Goal: Find specific page/section: Find specific page/section

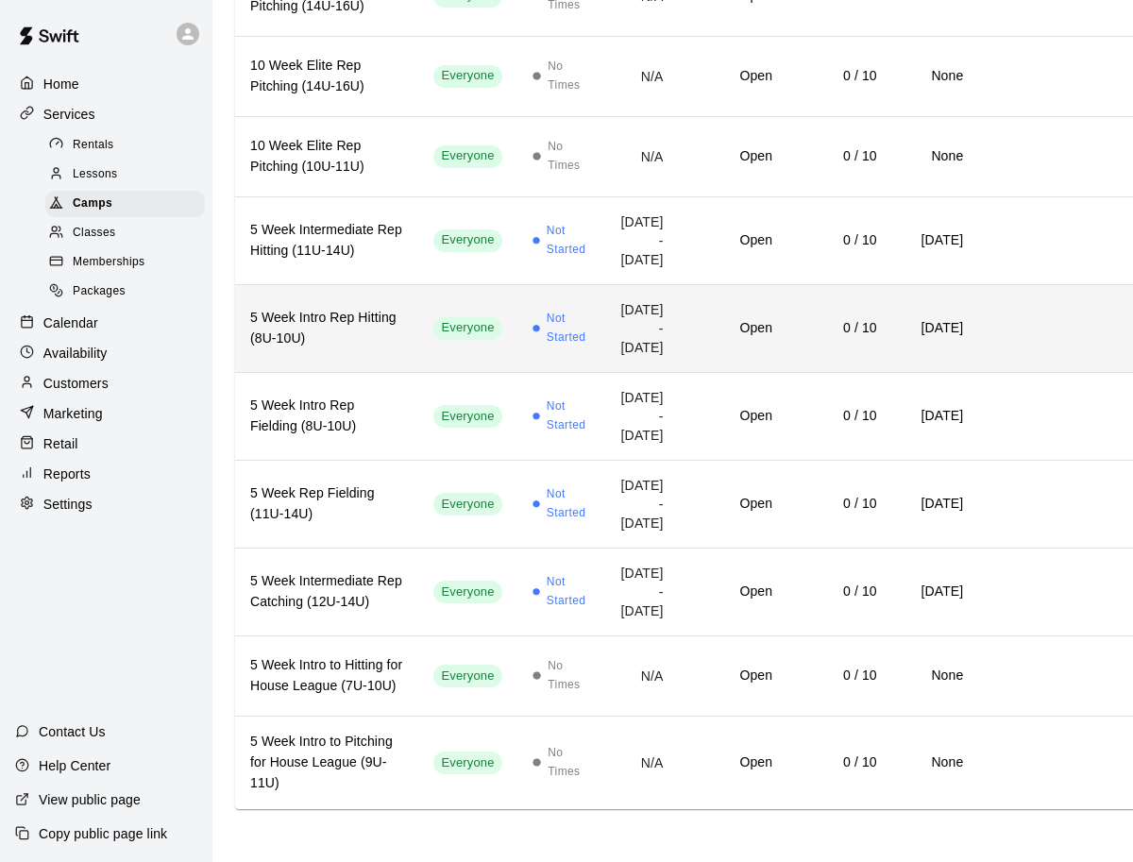
scroll to position [887, 0]
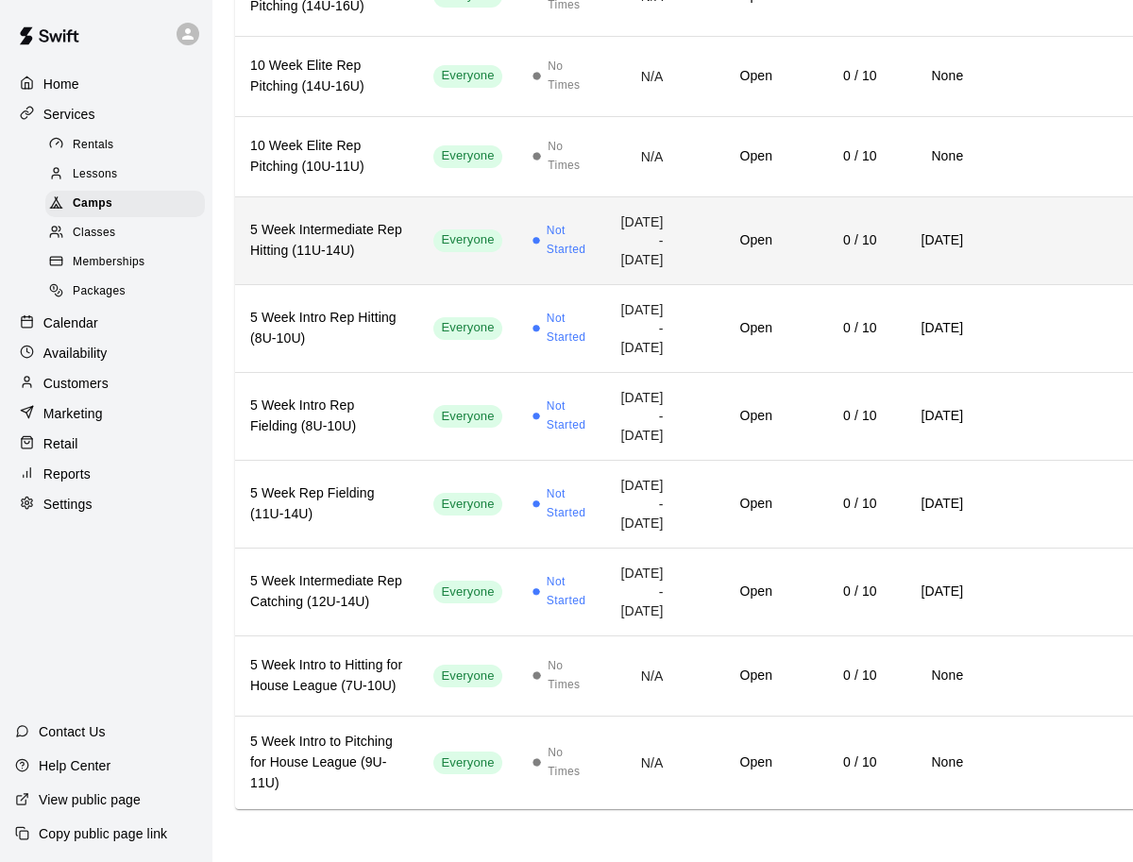
click at [439, 284] on td "Everyone" at bounding box center [467, 240] width 98 height 88
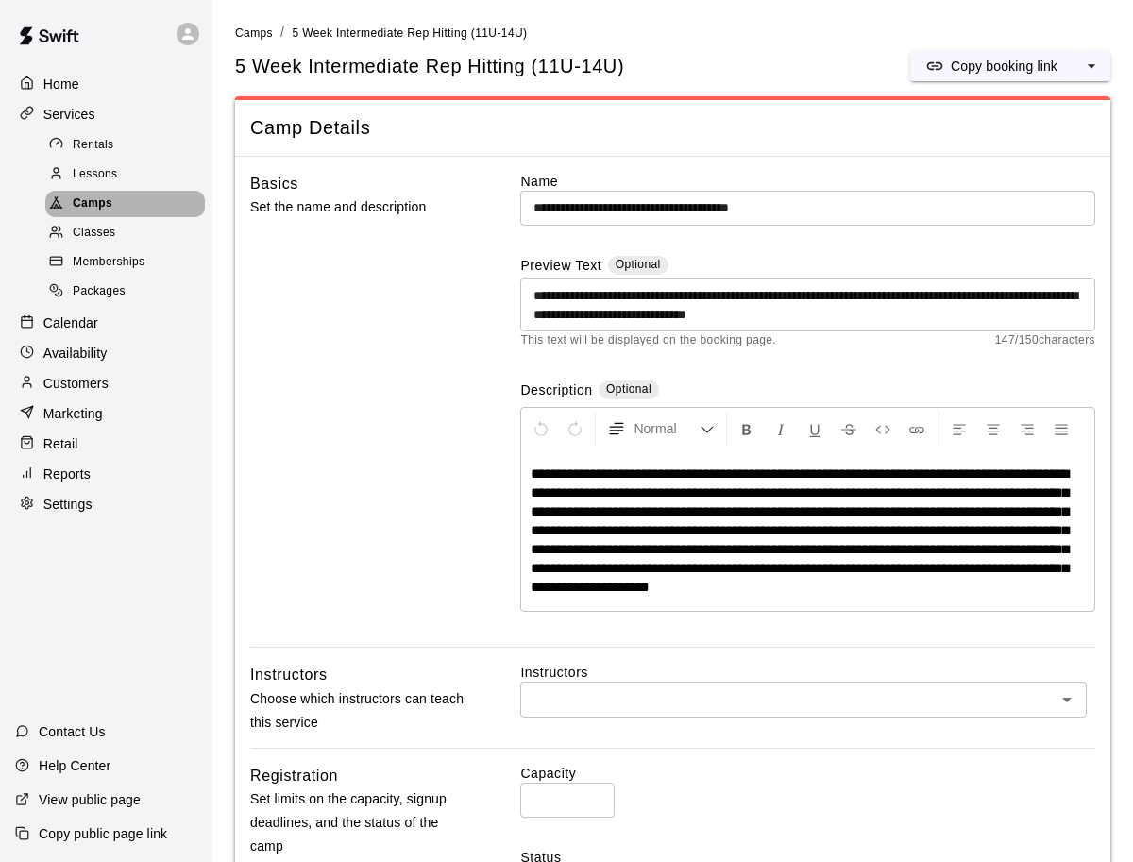
click at [89, 205] on span "Camps" at bounding box center [93, 204] width 40 height 19
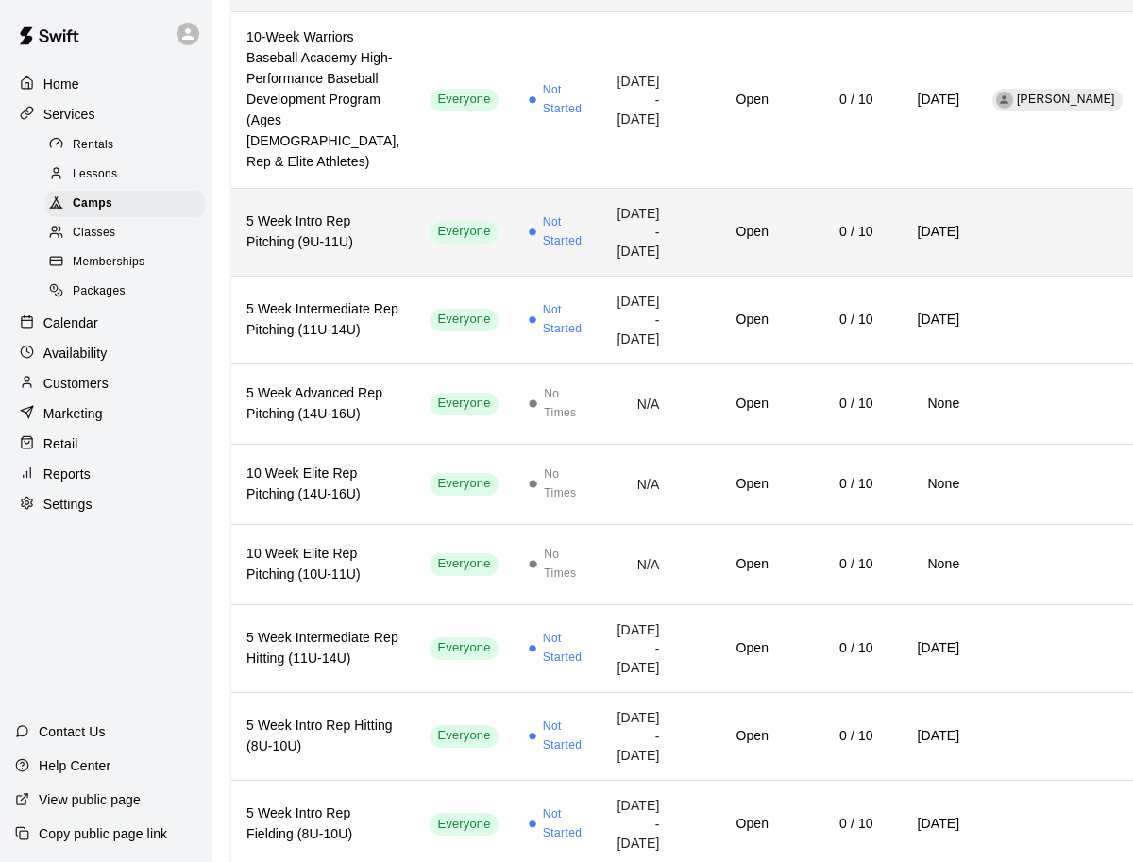
click at [514, 276] on td "Not Started" at bounding box center [558, 232] width 88 height 88
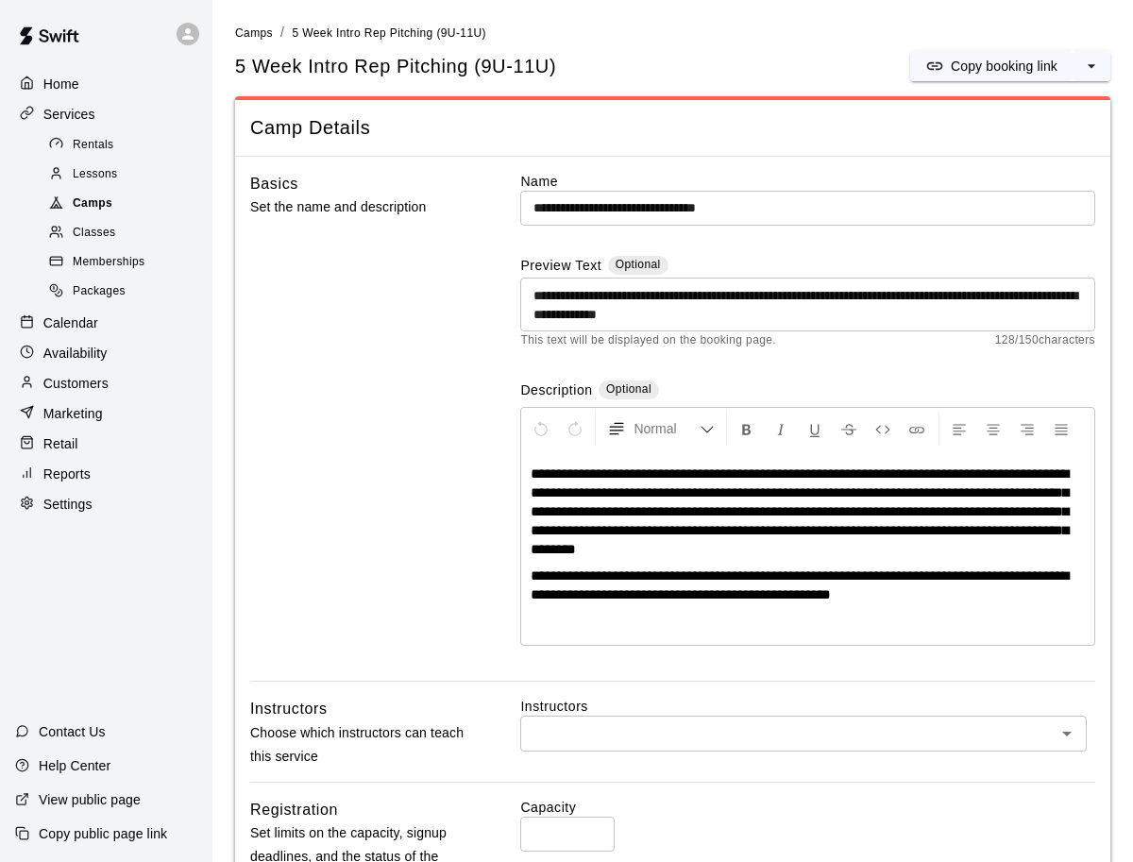
click at [147, 203] on div "Camps" at bounding box center [125, 204] width 160 height 26
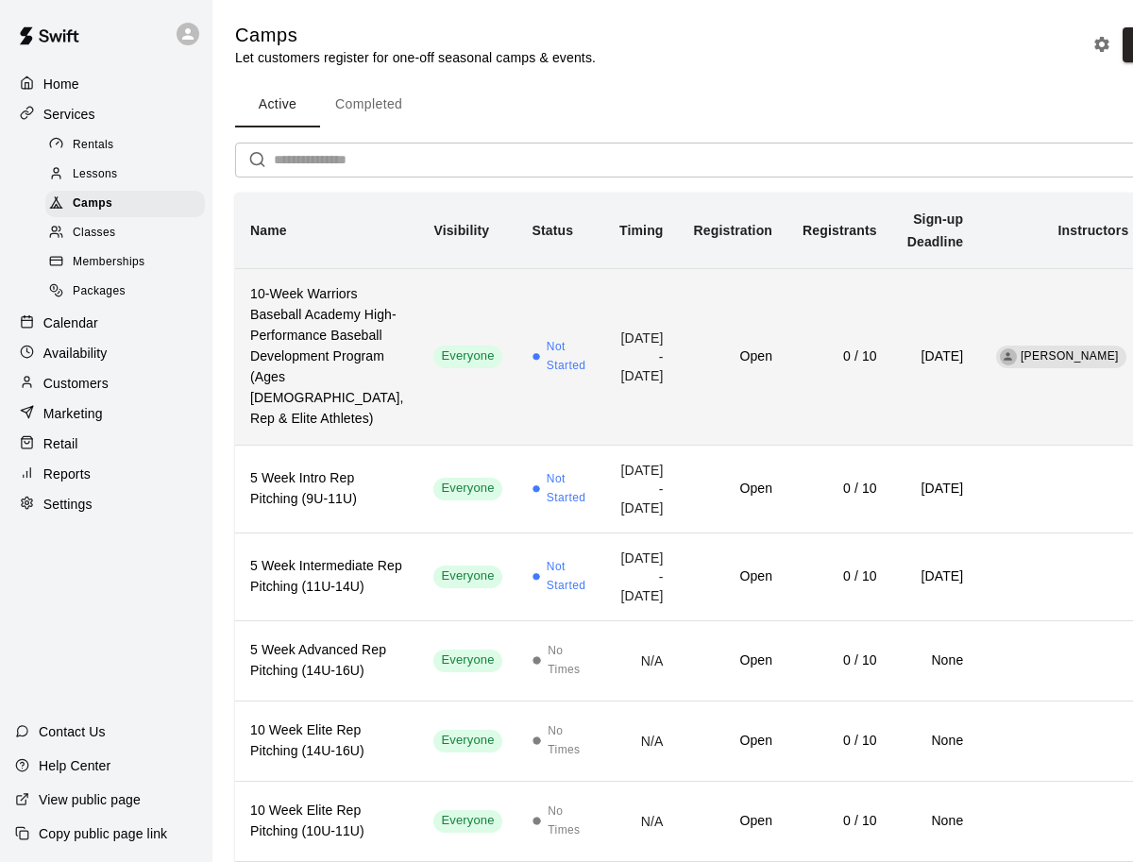
click at [709, 415] on td "Open" at bounding box center [733, 356] width 109 height 177
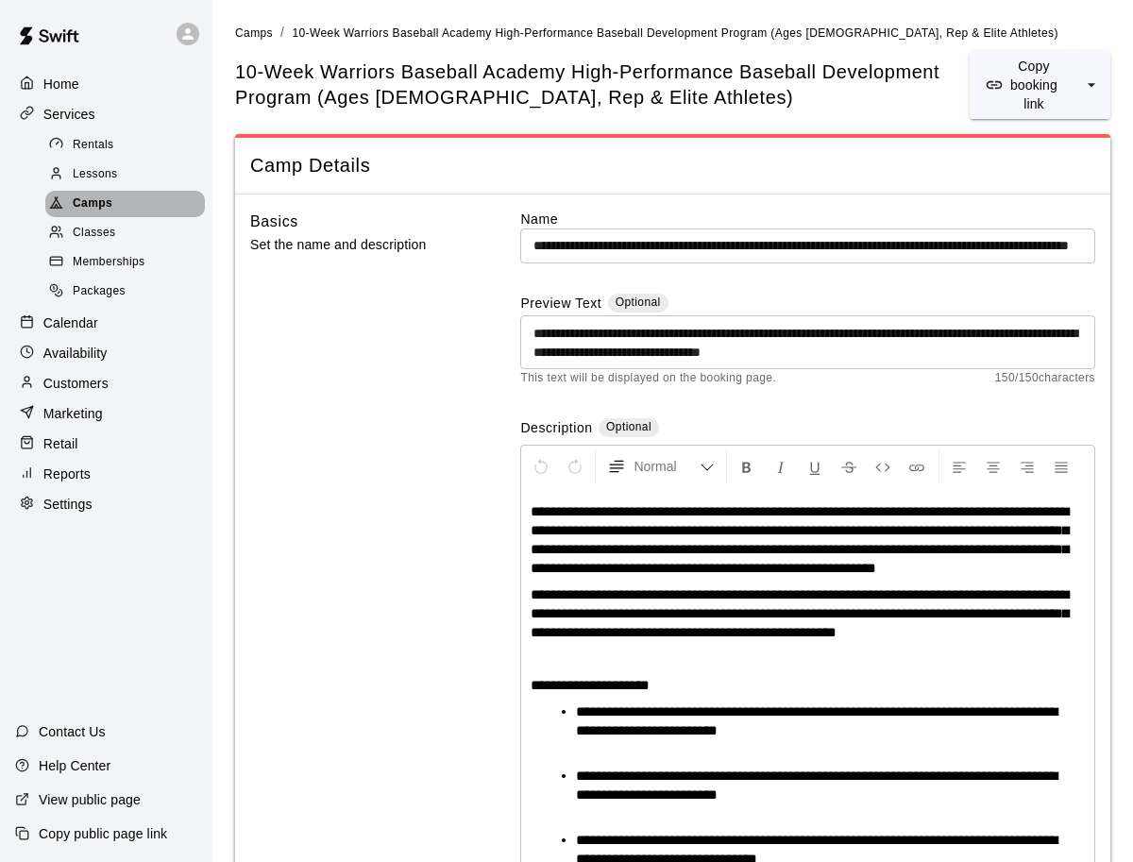
click at [125, 205] on div "Camps" at bounding box center [125, 204] width 160 height 26
